Goal: Navigation & Orientation: Find specific page/section

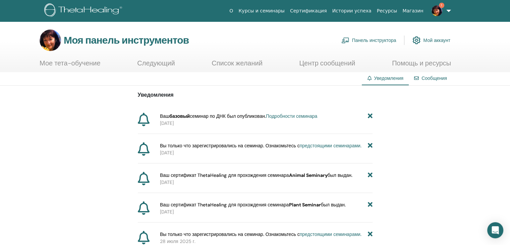
click at [287, 117] on font "Подробности семинара" at bounding box center [291, 116] width 51 height 6
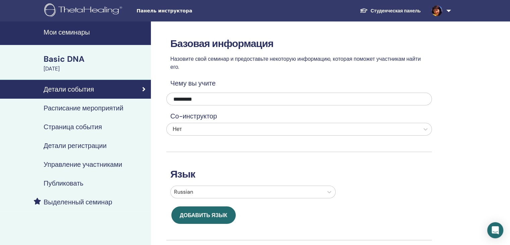
click at [80, 88] on h4 "Детали события" at bounding box center [69, 89] width 50 height 8
click at [63, 32] on h4 "Мои семинары" at bounding box center [95, 32] width 103 height 8
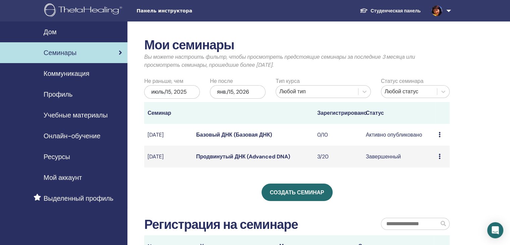
click at [441, 13] on img at bounding box center [437, 10] width 11 height 11
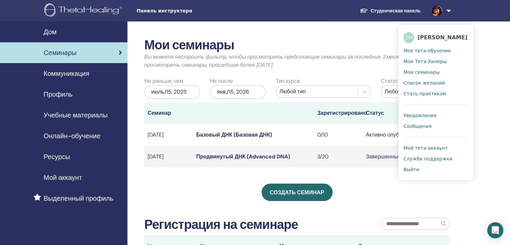
click at [422, 51] on font "Мое тета-обучение" at bounding box center [427, 50] width 48 height 5
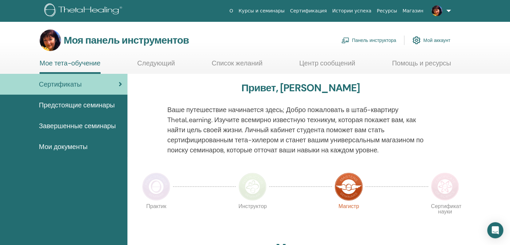
click at [434, 40] on font "Мой аккаунт" at bounding box center [436, 41] width 27 height 6
